Goal: Task Accomplishment & Management: Use online tool/utility

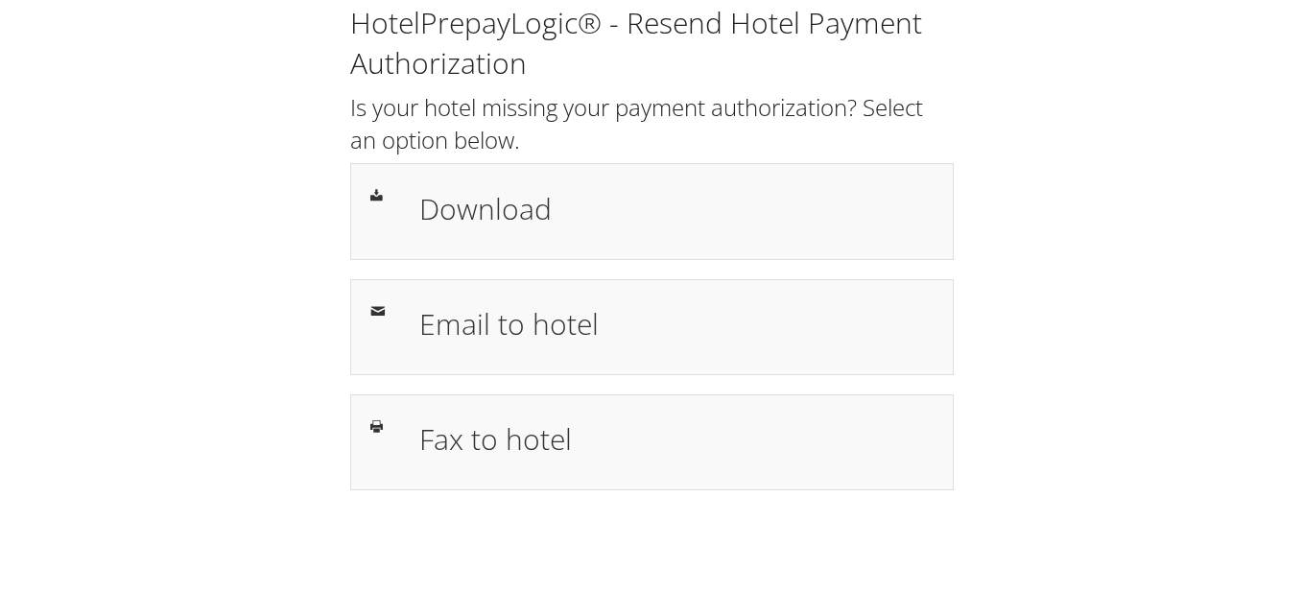
click at [1048, 460] on div "HotelPrepayLogic® - Resend Hotel Payment Authorization Is your hotel missing yo…" at bounding box center [651, 254] width 1264 height 509
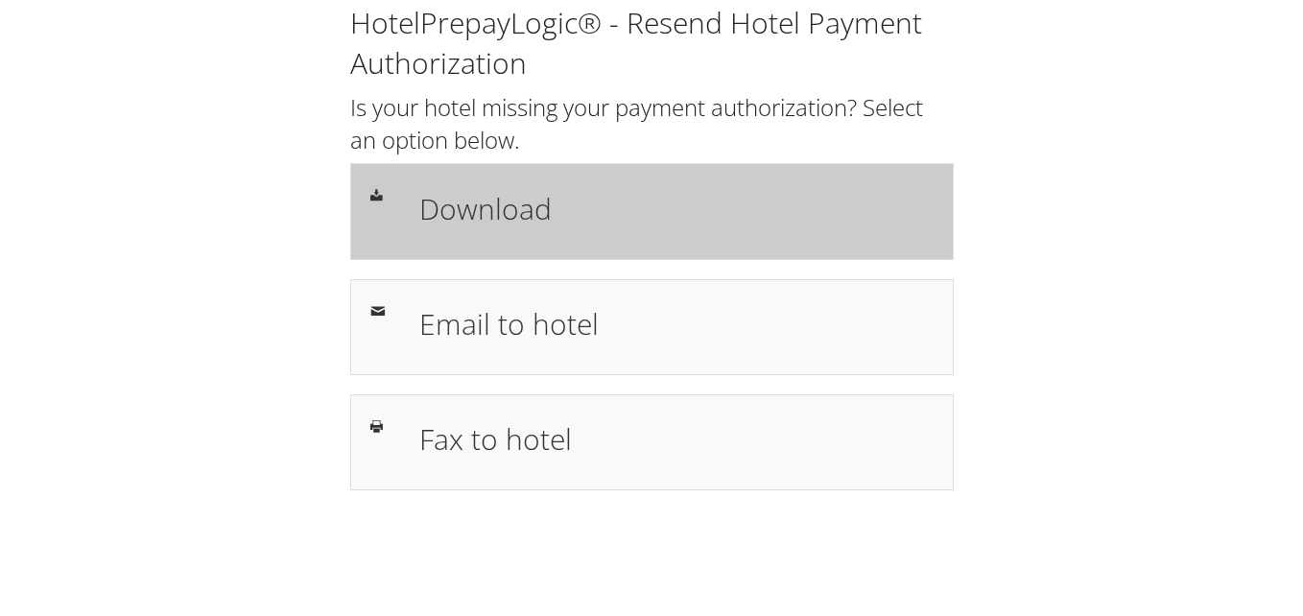
click at [486, 211] on h1 "Download" at bounding box center [676, 208] width 514 height 43
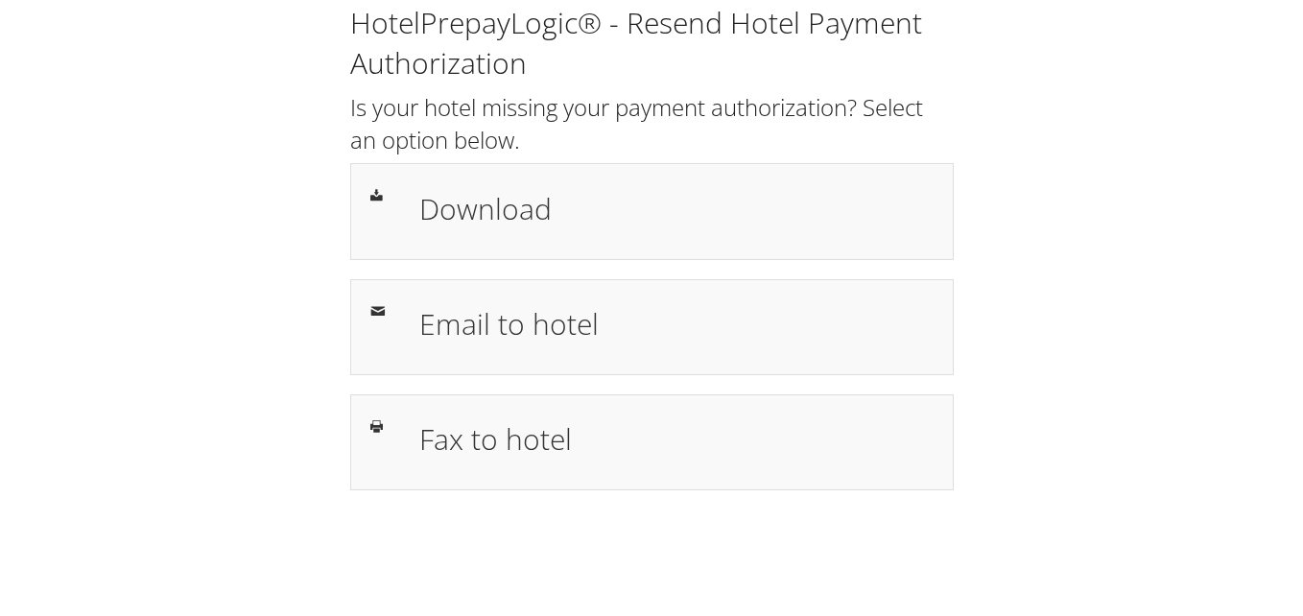
click at [219, 124] on div "HotelPrepayLogic® - Resend Hotel Payment Authorization Is your hotel missing yo…" at bounding box center [651, 254] width 1264 height 509
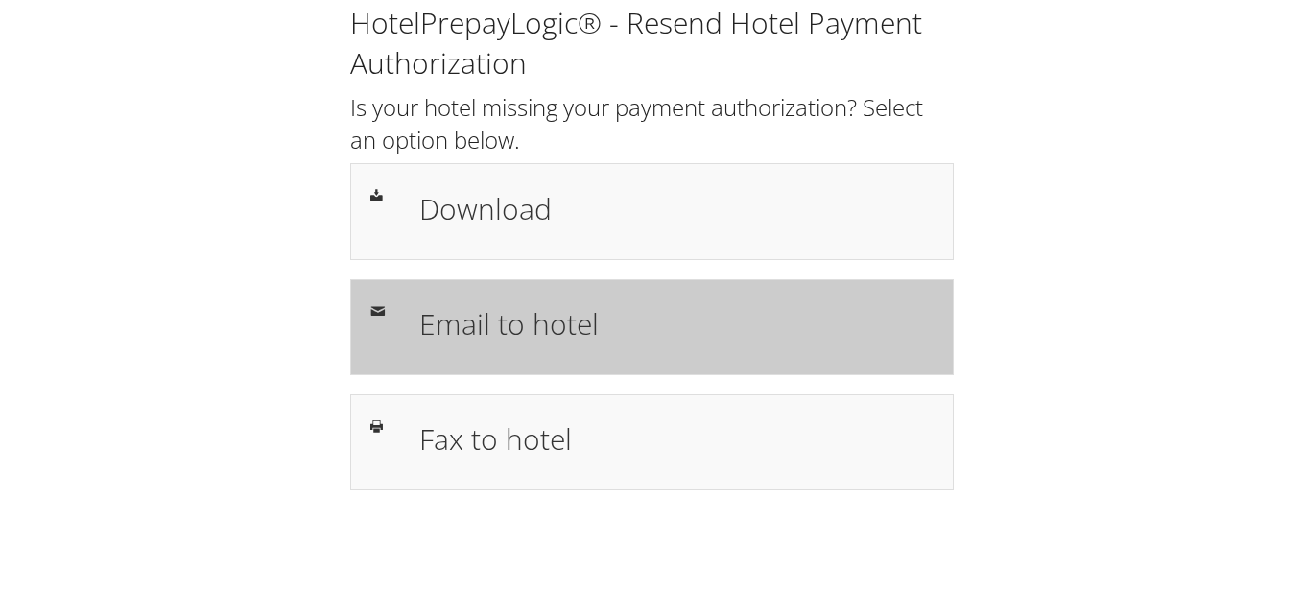
click at [528, 342] on h1 "Email to hotel" at bounding box center [676, 323] width 514 height 43
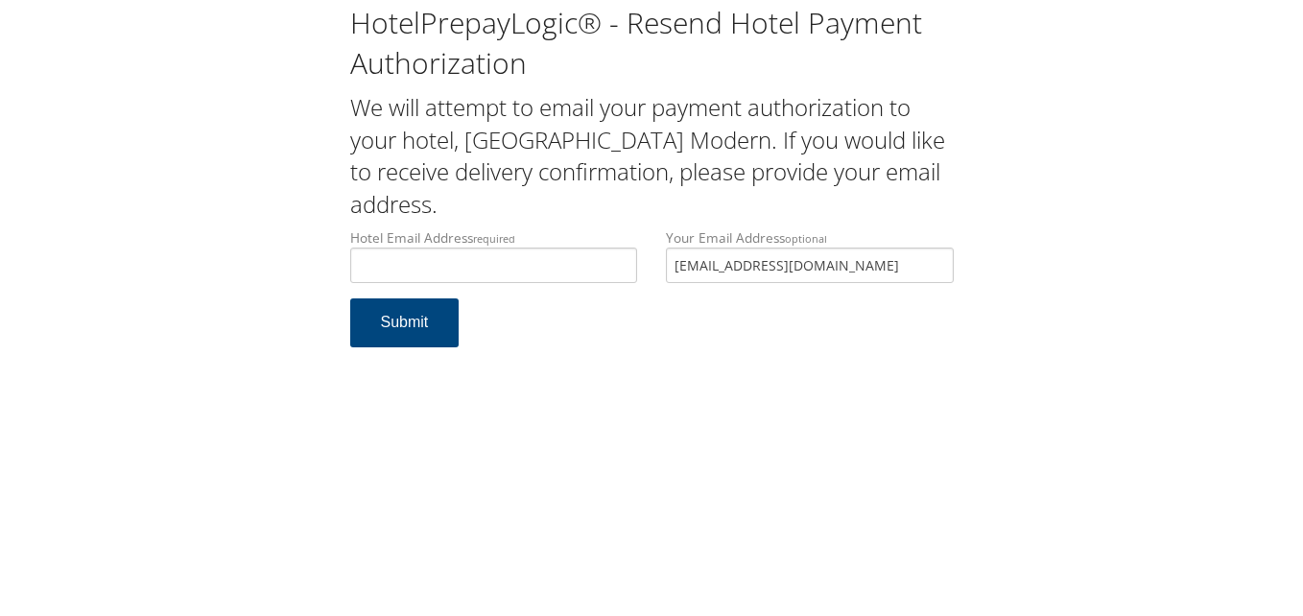
click at [819, 360] on form "Hotel Email Address required Hotel email address is required Your Email Address…" at bounding box center [651, 297] width 603 height 138
click at [898, 270] on input "[EMAIL_ADDRESS][DOMAIN_NAME]" at bounding box center [810, 265] width 288 height 35
drag, startPoint x: 925, startPoint y: 270, endPoint x: 622, endPoint y: 270, distance: 303.1
click at [622, 270] on div "Hotel Email Address required Hotel email address is required Your Email Address…" at bounding box center [652, 263] width 632 height 70
drag, startPoint x: 735, startPoint y: 340, endPoint x: 667, endPoint y: 305, distance: 76.4
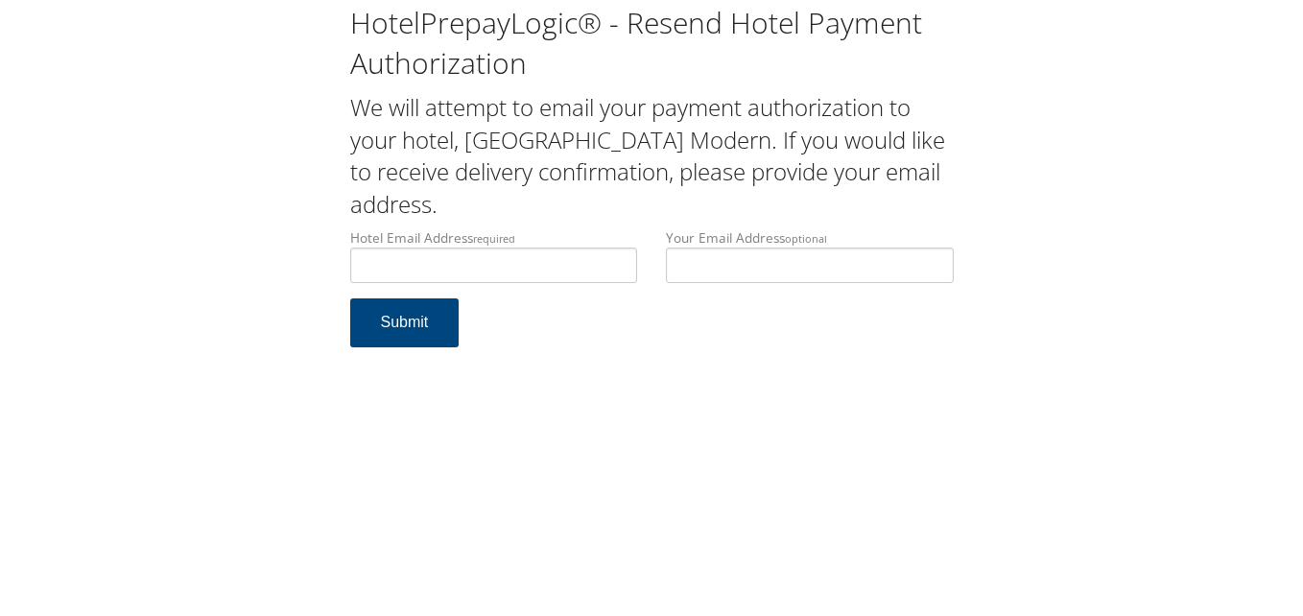
click at [734, 339] on form "Hotel Email Address required Hotel email address is required Your Email Address…" at bounding box center [651, 297] width 603 height 138
click at [511, 258] on input "Hotel Email Address required" at bounding box center [494, 265] width 288 height 35
click at [742, 260] on input "Your Email Address optional" at bounding box center [810, 265] width 288 height 35
click at [537, 268] on input "Hotel Email Address required" at bounding box center [494, 265] width 288 height 35
click at [731, 272] on input "Your Email Address optional" at bounding box center [810, 265] width 288 height 35
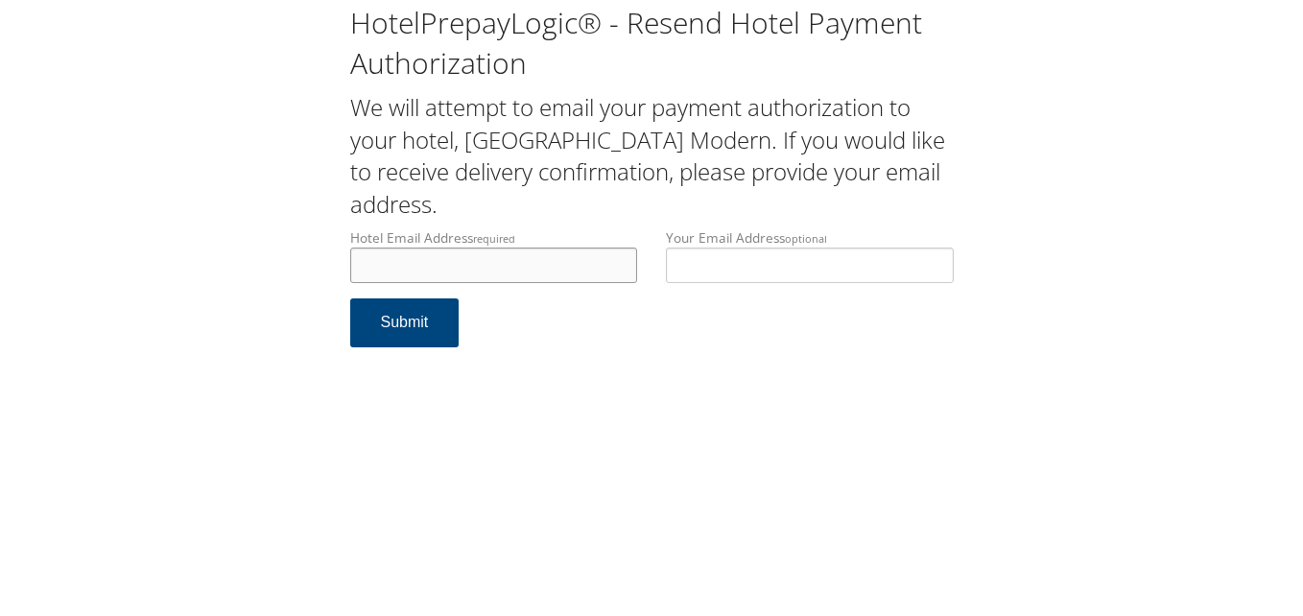
click at [554, 269] on input "Hotel Email Address required" at bounding box center [494, 265] width 288 height 35
click at [766, 268] on input "Your Email Address optional" at bounding box center [810, 265] width 288 height 35
click at [515, 266] on input "Hotel Email Address required" at bounding box center [494, 265] width 288 height 35
click at [687, 258] on input "Your Email Address optional" at bounding box center [810, 265] width 288 height 35
click at [531, 258] on input "Hotel Email Address required" at bounding box center [494, 265] width 288 height 35
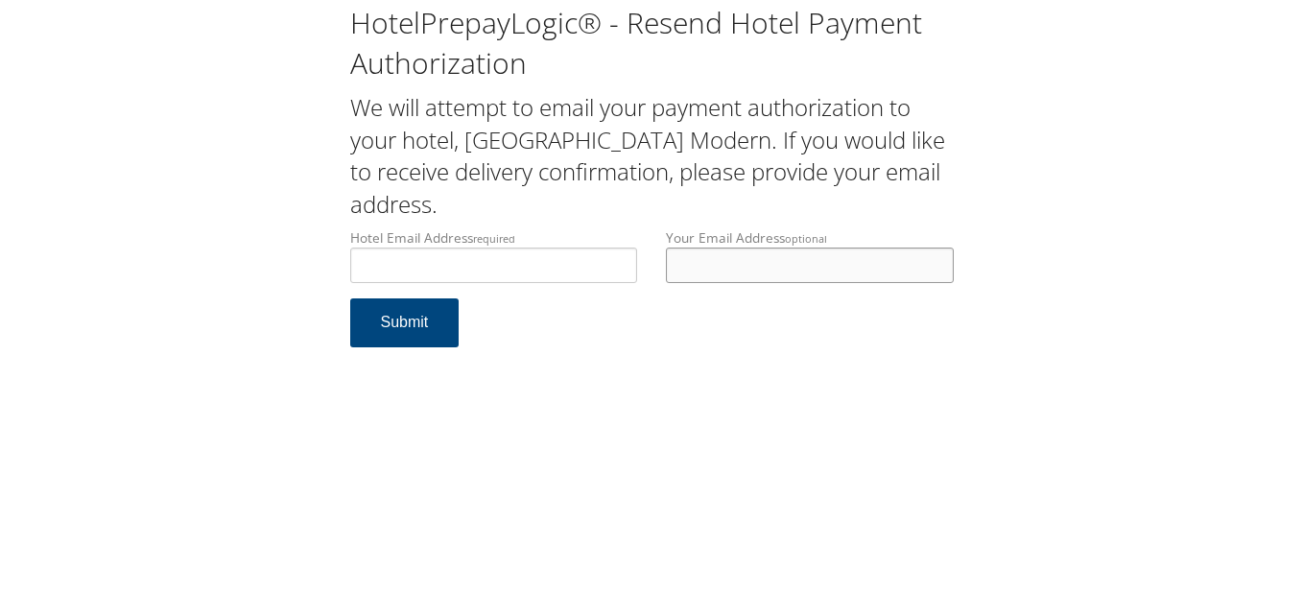
click at [706, 259] on input "Your Email Address optional" at bounding box center [810, 265] width 288 height 35
click at [546, 258] on input "Hotel Email Address required" at bounding box center [494, 265] width 288 height 35
click at [740, 251] on input "Your Email Address optional" at bounding box center [810, 265] width 288 height 35
click at [538, 258] on input "Hotel Email Address required" at bounding box center [494, 265] width 288 height 35
drag, startPoint x: 709, startPoint y: 258, endPoint x: 605, endPoint y: 271, distance: 104.5
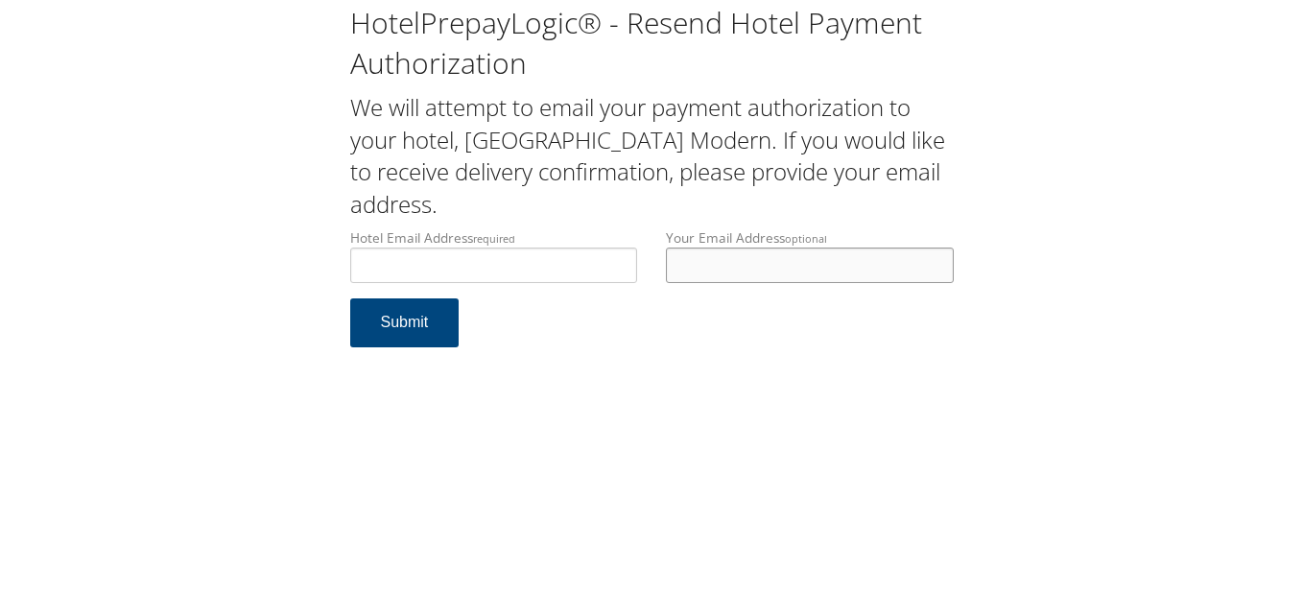
click at [709, 258] on input "Your Email Address optional" at bounding box center [810, 265] width 288 height 35
click at [546, 268] on input "Hotel Email Address required" at bounding box center [494, 265] width 288 height 35
drag, startPoint x: 696, startPoint y: 268, endPoint x: 579, endPoint y: 268, distance: 116.1
click at [696, 268] on input "Your Email Address optional" at bounding box center [810, 265] width 288 height 35
click at [568, 268] on input "Hotel Email Address required" at bounding box center [494, 265] width 288 height 35
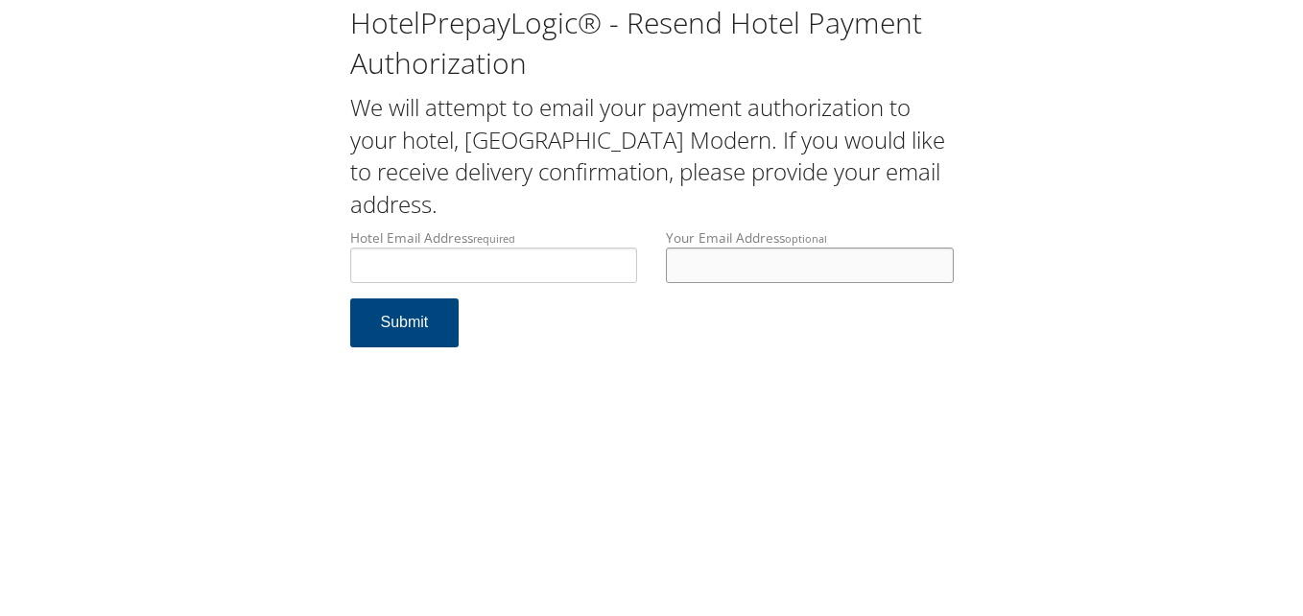
drag, startPoint x: 707, startPoint y: 267, endPoint x: 656, endPoint y: 278, distance: 52.1
click at [707, 267] on input "Your Email Address optional" at bounding box center [810, 265] width 288 height 35
click at [578, 285] on div "Hotel Email Address required Hotel email address is required" at bounding box center [494, 263] width 317 height 70
click at [588, 270] on input "Hotel Email Address required" at bounding box center [494, 265] width 288 height 35
drag, startPoint x: 737, startPoint y: 264, endPoint x: 683, endPoint y: 264, distance: 53.7
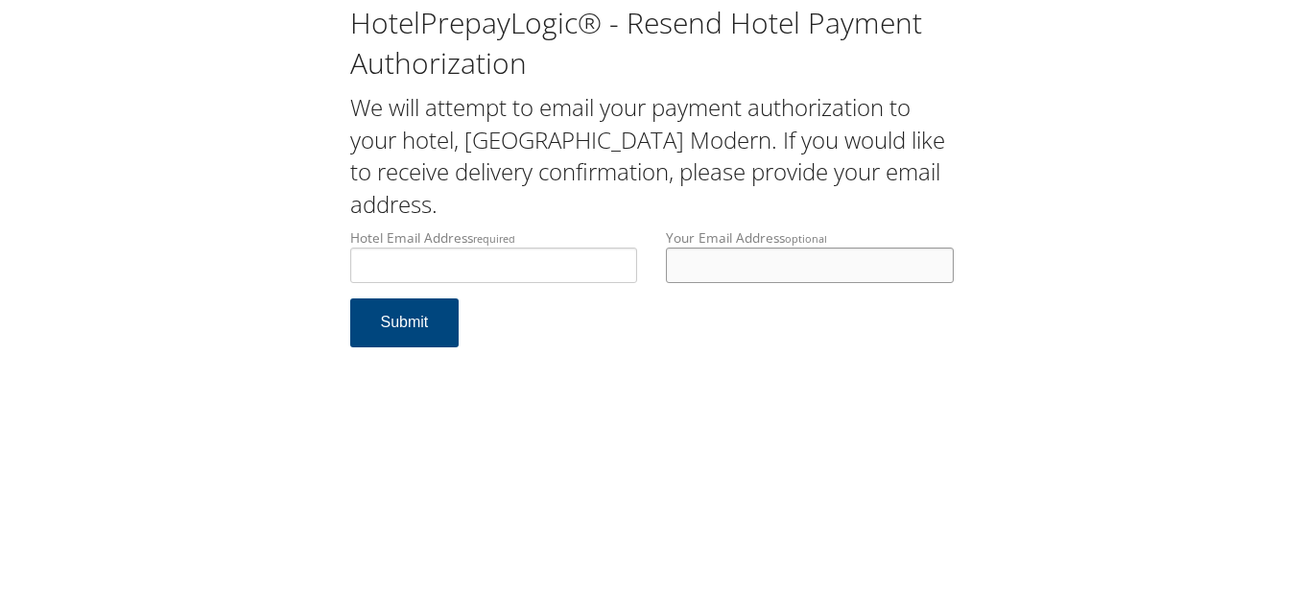
click at [737, 264] on input "Your Email Address optional" at bounding box center [810, 265] width 288 height 35
click at [563, 258] on input "Hotel Email Address required" at bounding box center [494, 265] width 288 height 35
click at [749, 274] on input "Your Email Address optional" at bounding box center [810, 265] width 288 height 35
click at [513, 264] on input "Hotel Email Address required" at bounding box center [494, 265] width 288 height 35
click at [722, 260] on input "Your Email Address optional" at bounding box center [810, 265] width 288 height 35
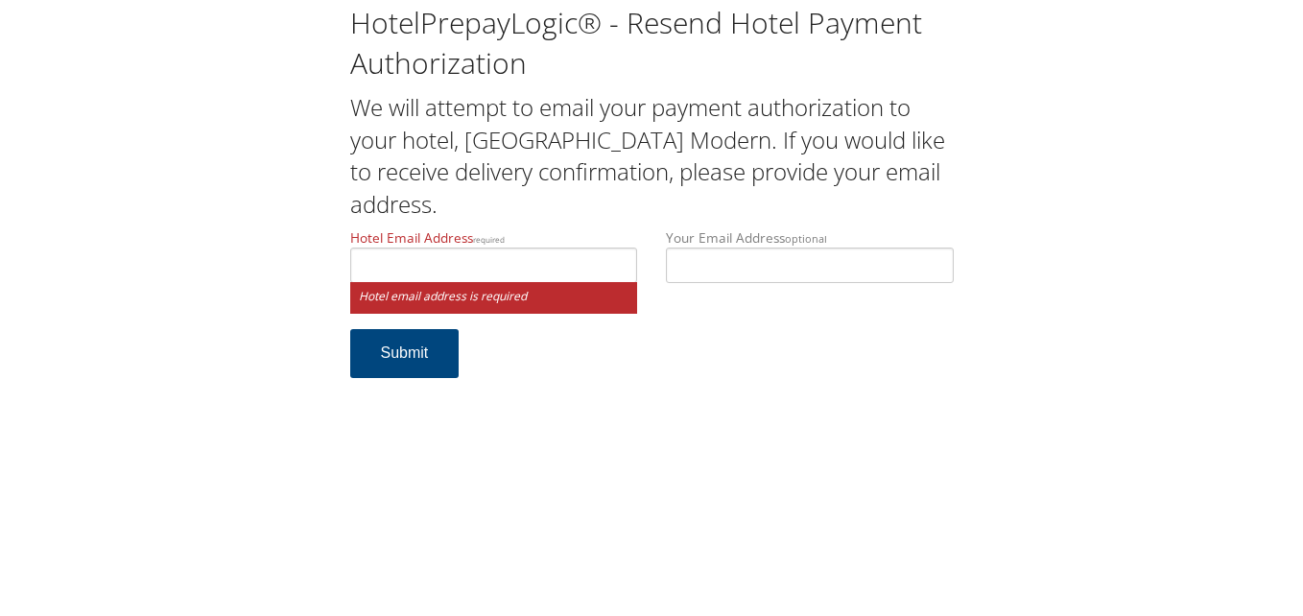
click at [667, 386] on form "Hotel Email Address required Hotel email address is required Your Email Address…" at bounding box center [651, 312] width 603 height 169
drag, startPoint x: 703, startPoint y: 268, endPoint x: 689, endPoint y: 267, distance: 14.4
click at [703, 268] on input "Your Email Address optional" at bounding box center [810, 265] width 288 height 35
click at [558, 264] on input "Hotel Email Address required" at bounding box center [494, 265] width 288 height 35
click at [746, 319] on div "Hotel Email Address required Hotel email address is required Your Email Address…" at bounding box center [652, 278] width 632 height 101
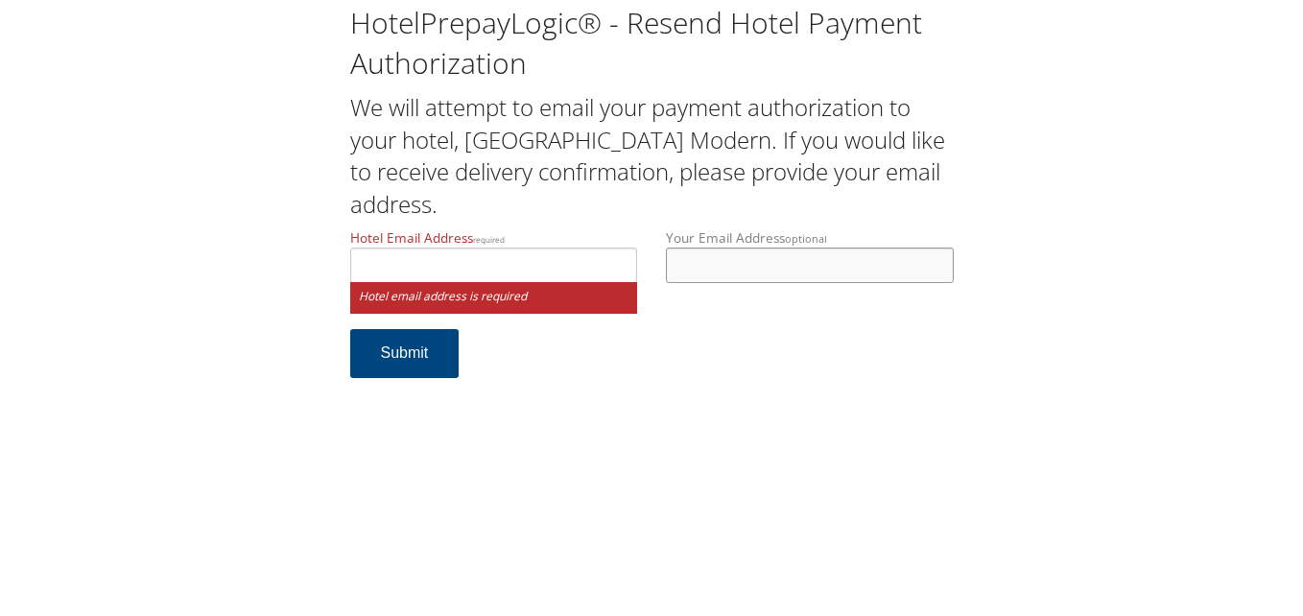
click at [739, 272] on input "Your Email Address optional" at bounding box center [810, 265] width 288 height 35
